Goal: Information Seeking & Learning: Check status

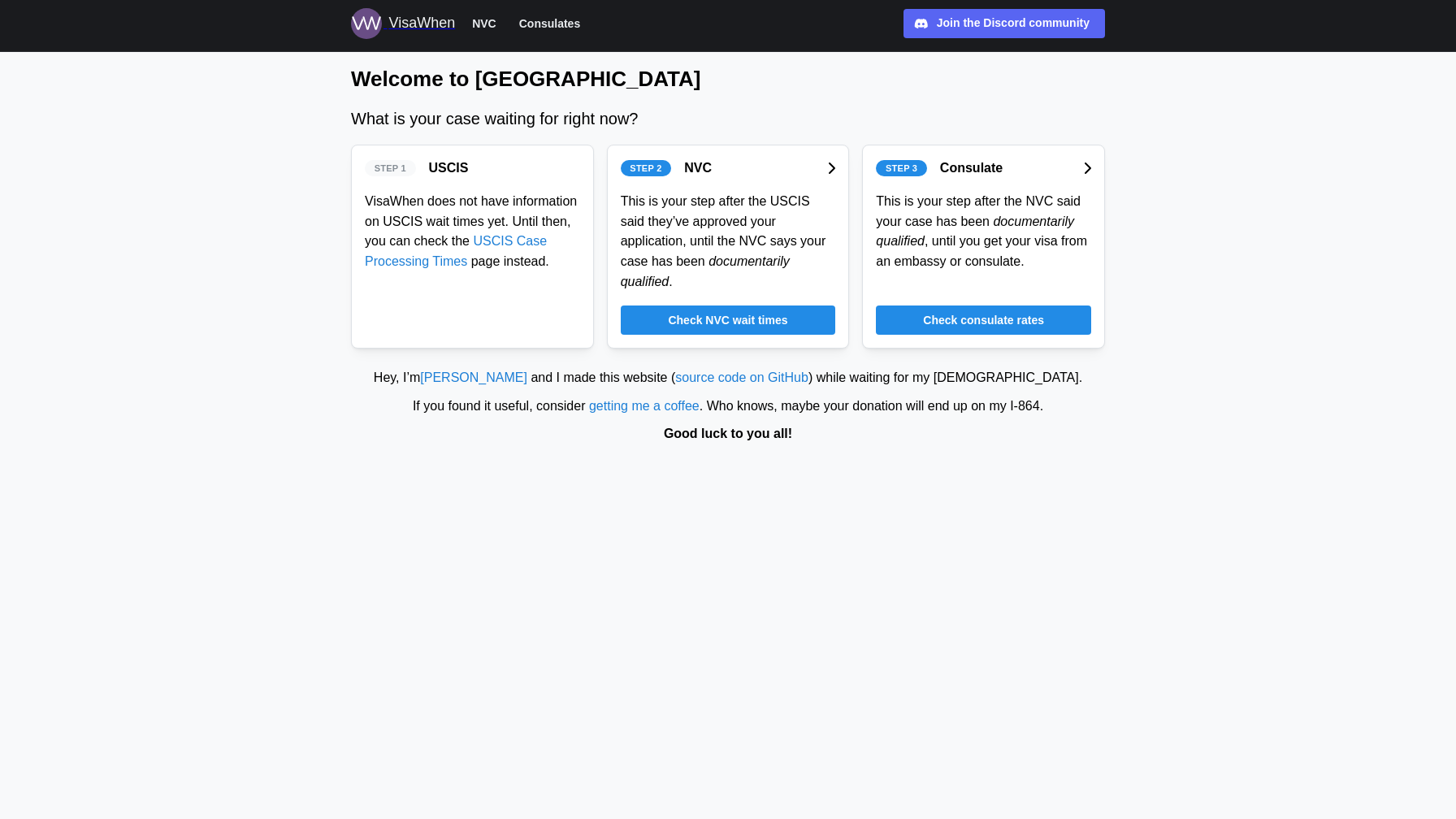
click at [723, 320] on span "Check NVC wait times" at bounding box center [727, 321] width 119 height 28
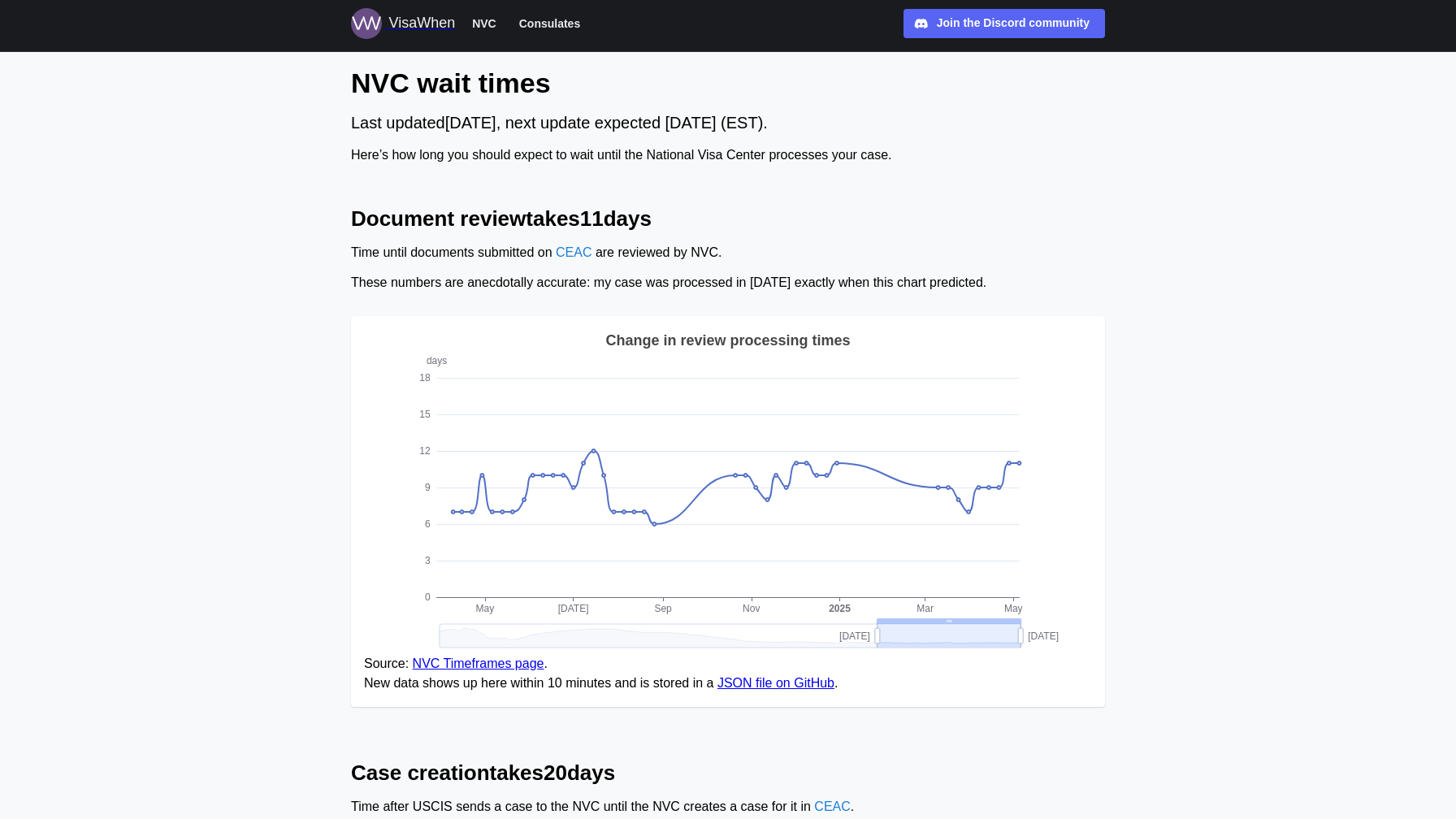
drag, startPoint x: 1018, startPoint y: 636, endPoint x: 1060, endPoint y: 640, distance: 42.2
drag, startPoint x: 874, startPoint y: 631, endPoint x: 962, endPoint y: 631, distance: 88.0
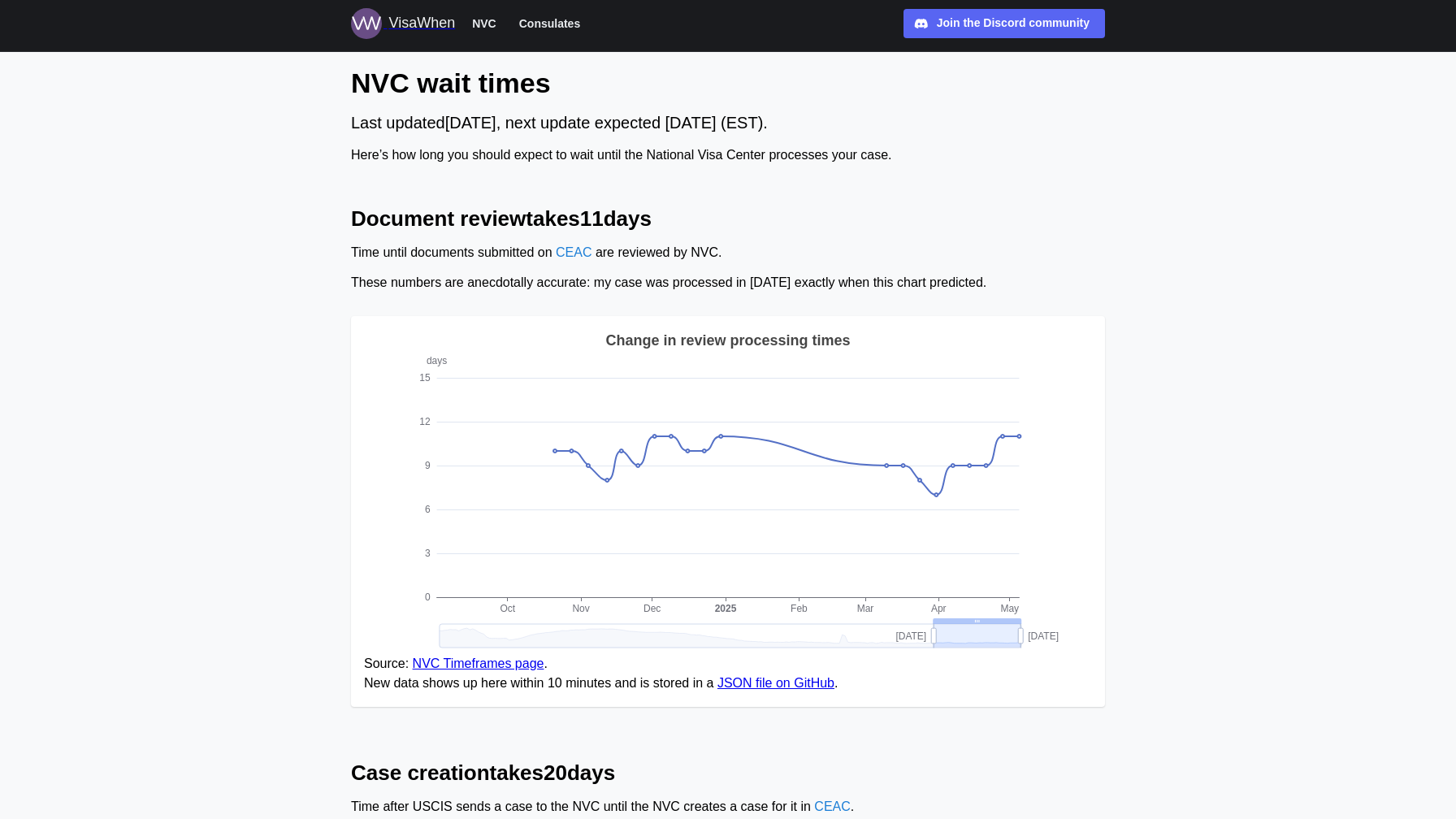
drag, startPoint x: 932, startPoint y: 630, endPoint x: 1029, endPoint y: 628, distance: 97.0
drag, startPoint x: 974, startPoint y: 634, endPoint x: 1025, endPoint y: 634, distance: 51.0
click at [1025, 634] on icon "days 0 3 6 9 12 [DATE] Nov Dec Feb Mar Apr [DATE] Change in review processing t…" at bounding box center [728, 492] width 728 height 325
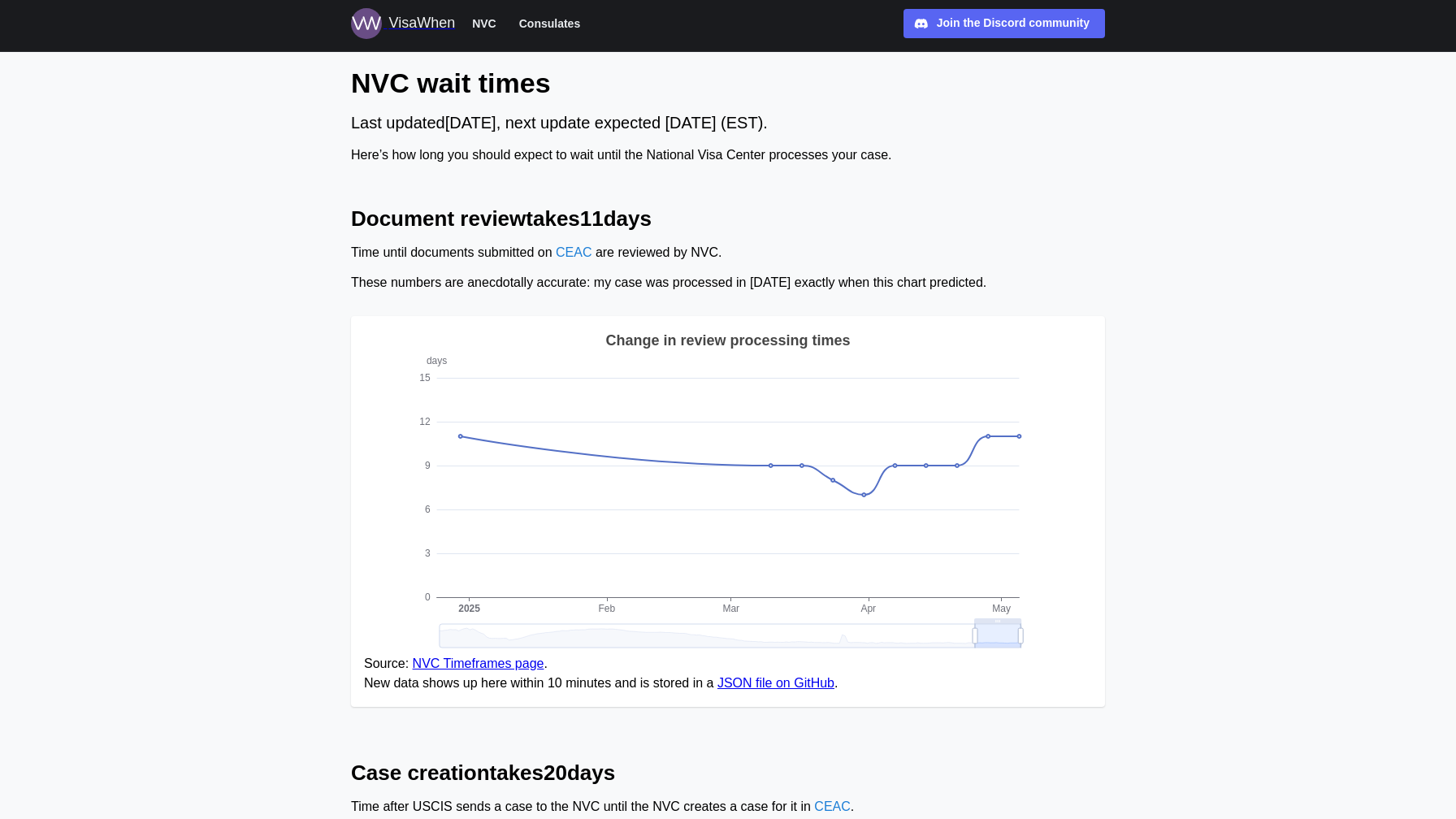
click at [974, 215] on h2 "Document review takes 11 days" at bounding box center [728, 219] width 754 height 29
click at [567, 23] on span "Consulates" at bounding box center [550, 23] width 61 height 19
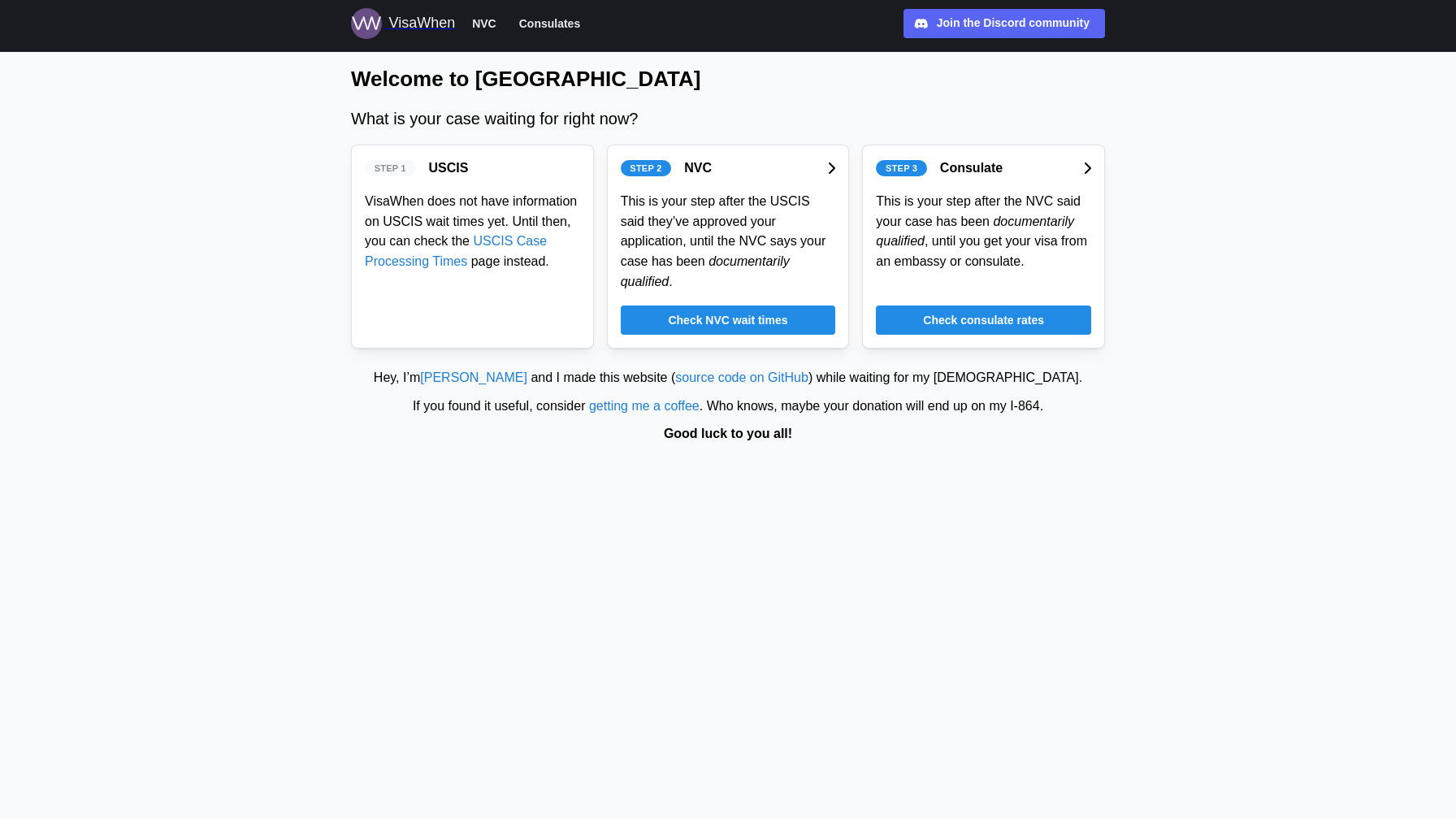
click at [968, 318] on span "Check consulate rates" at bounding box center [983, 321] width 121 height 28
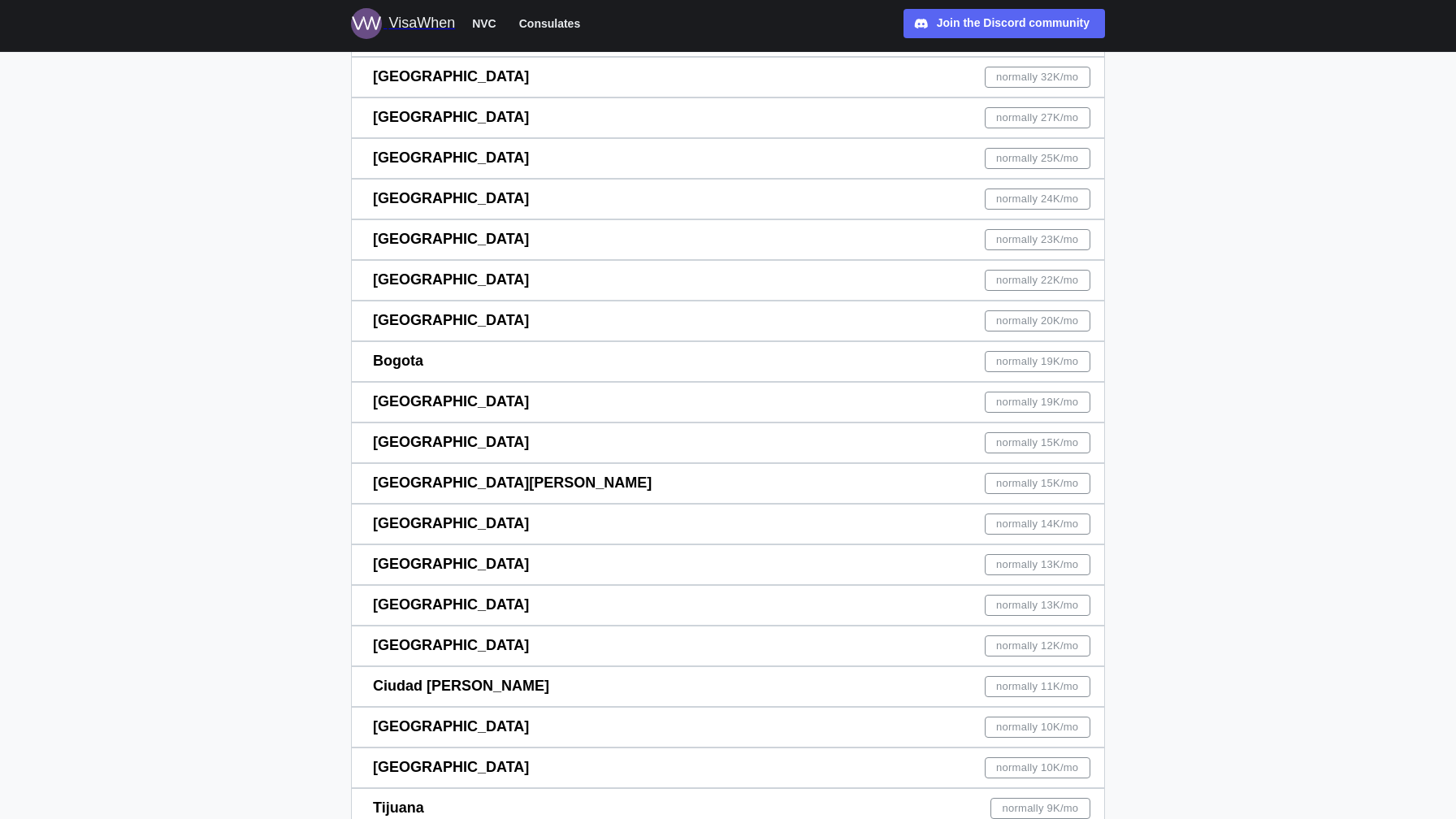
scroll to position [234, 0]
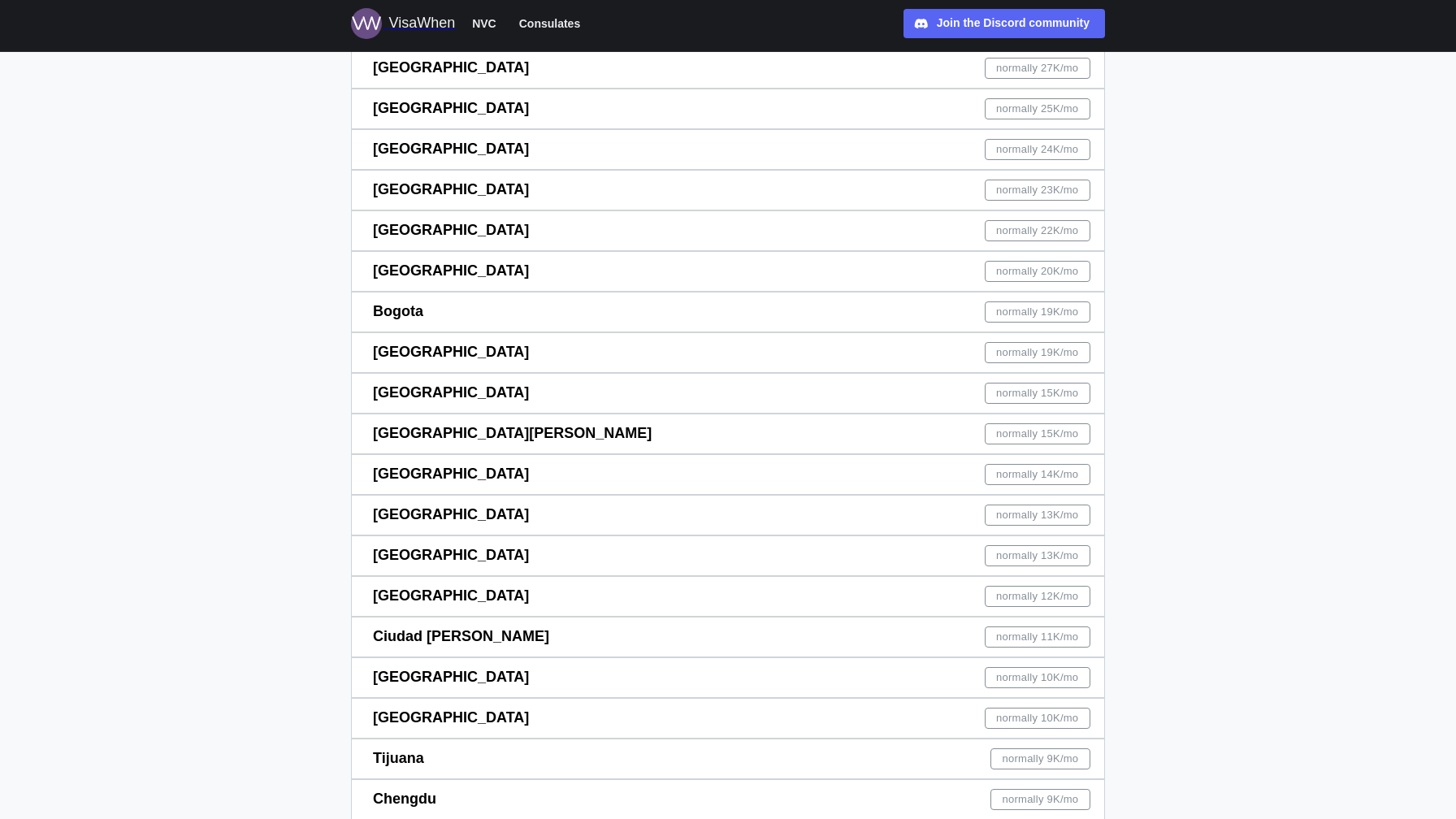
click at [866, 226] on div "[GEOGRAPHIC_DATA] normally 22K /mo" at bounding box center [732, 231] width 717 height 39
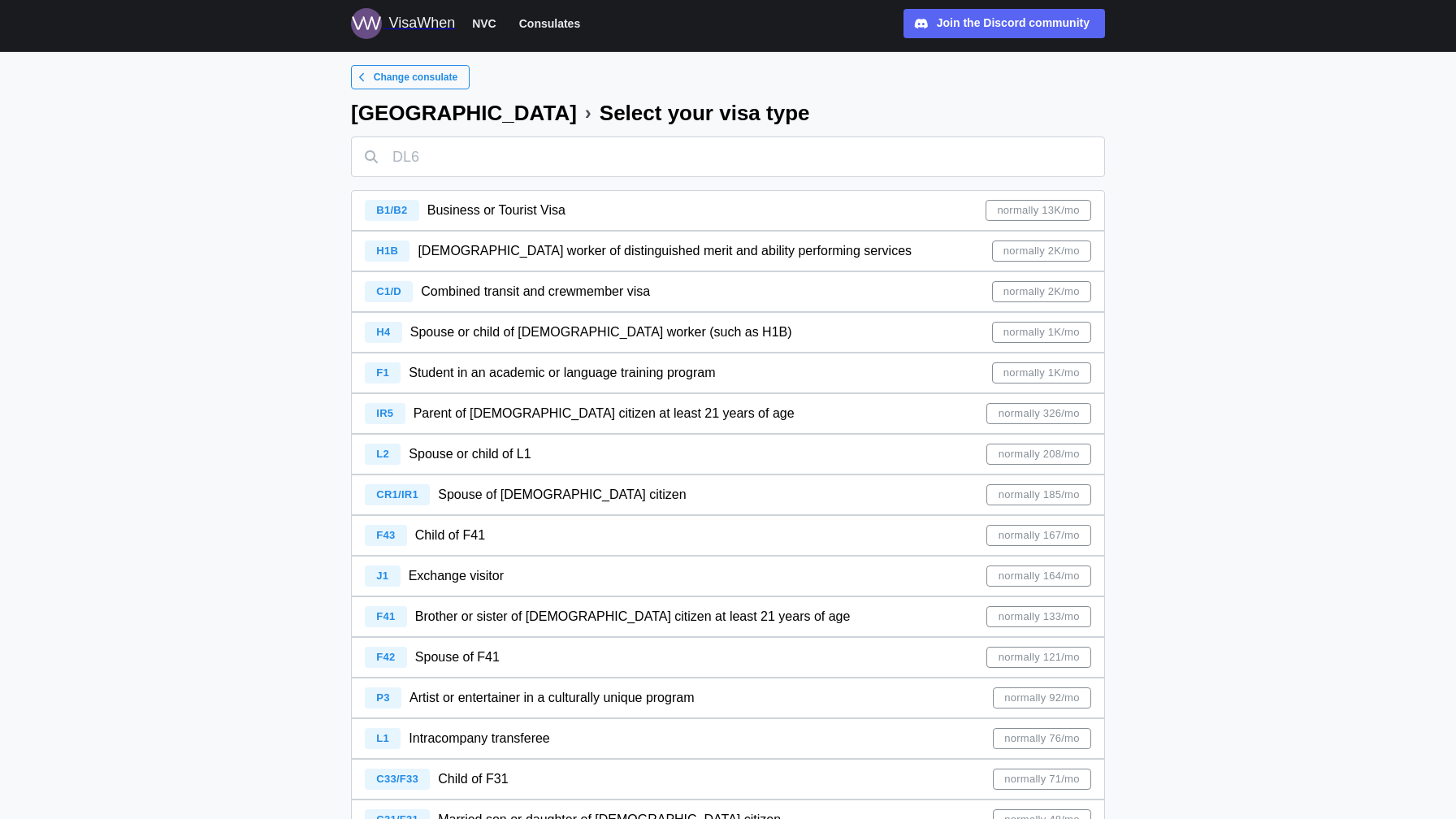
click at [745, 495] on div "CR1/IR1 Spouse of [DEMOGRAPHIC_DATA] citizen normally 185/mo" at bounding box center [728, 495] width 726 height 39
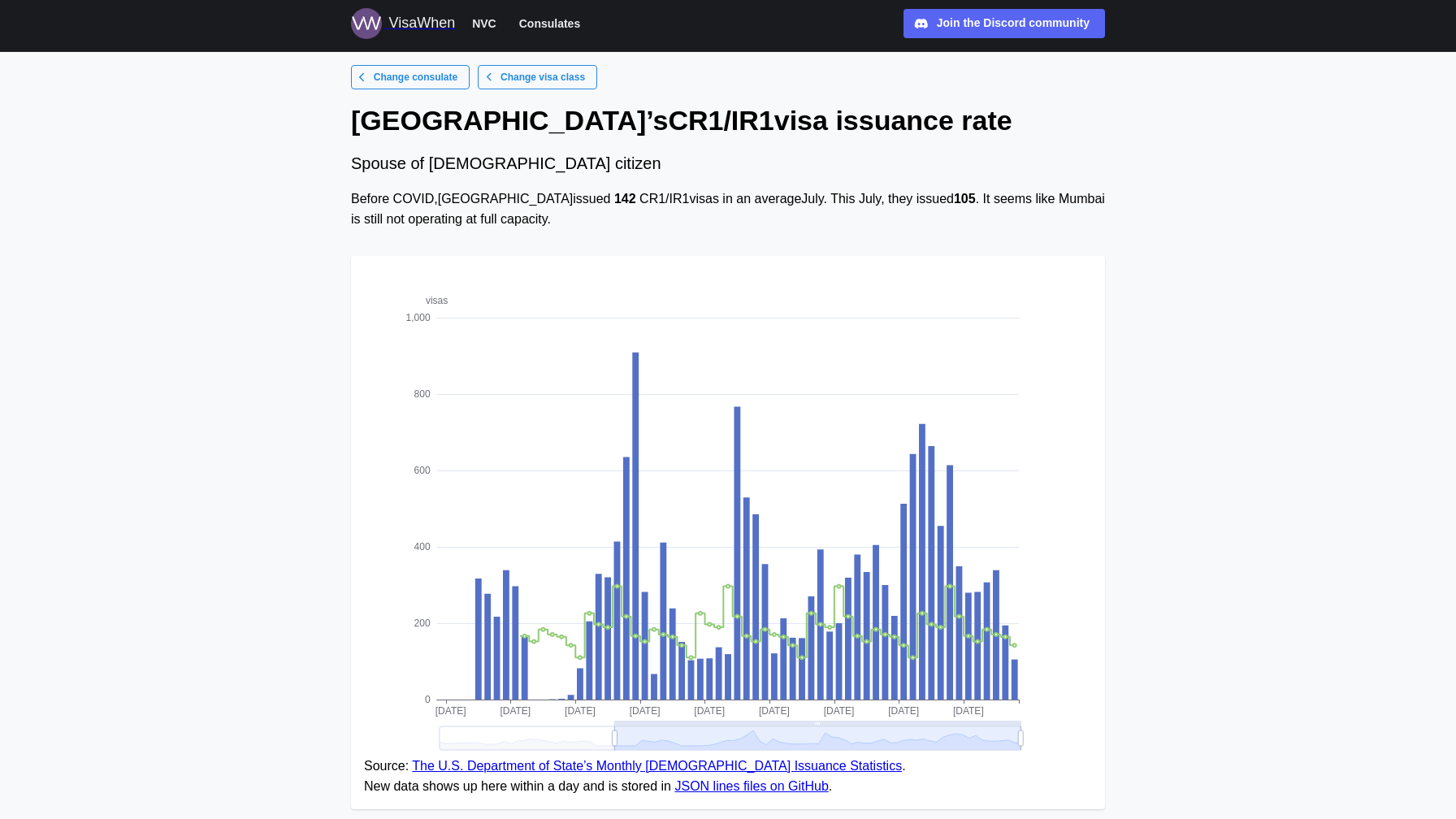
scroll to position [119, 0]
